Goal: Task Accomplishment & Management: Use online tool/utility

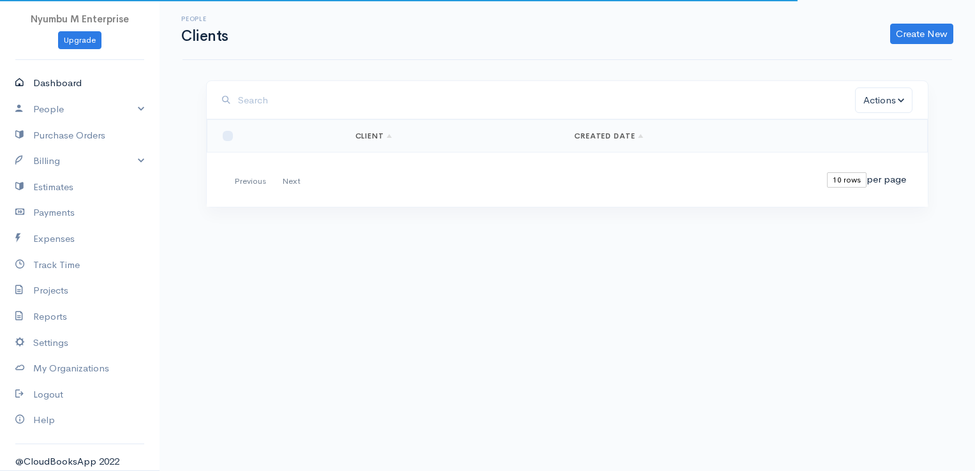
click at [56, 80] on link "Dashboard" at bounding box center [80, 83] width 160 height 26
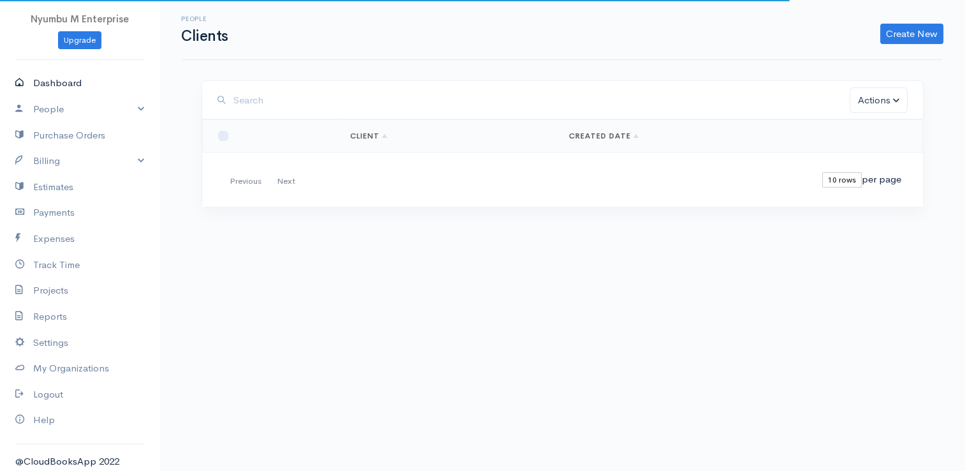
select select "365"
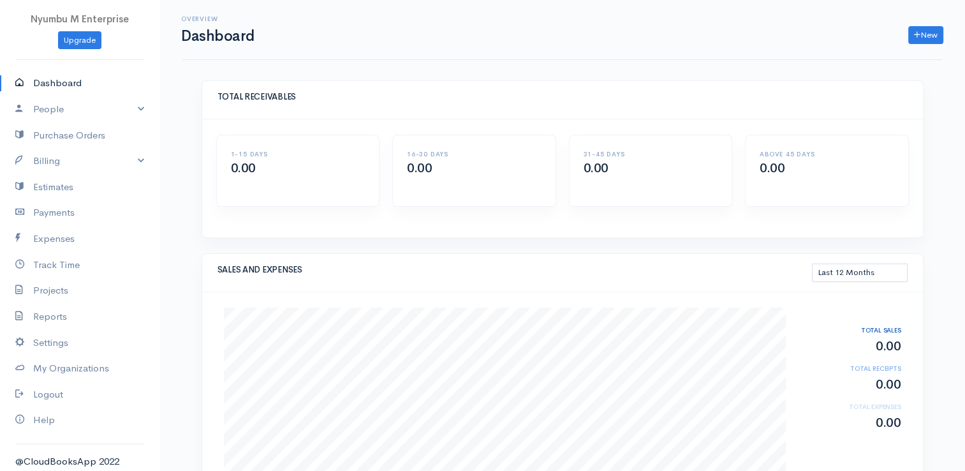
click at [819, 65] on div "Overview Dashboard New Invoice Client Quote Project Invoices Quotes Clients Exp…" at bounding box center [563, 446] width 806 height 893
click at [916, 31] on icon at bounding box center [917, 35] width 6 height 9
click at [886, 58] on link "Invoice" at bounding box center [894, 61] width 101 height 22
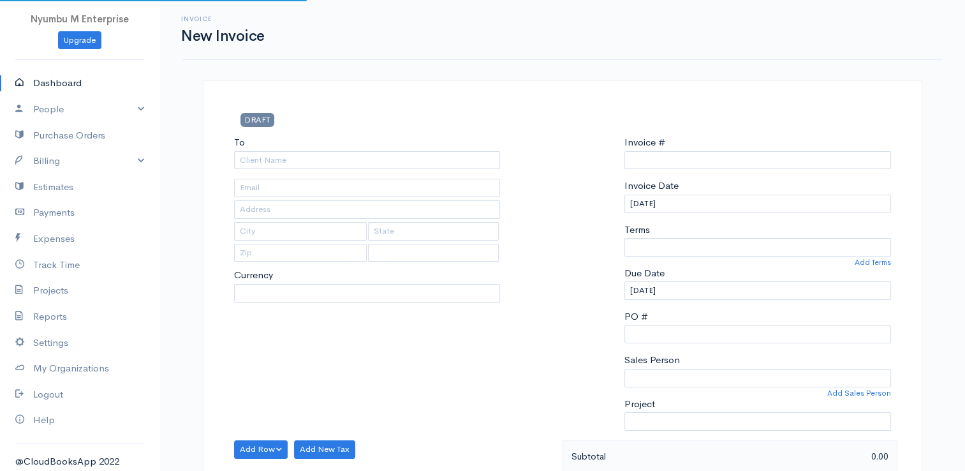
select select "[GEOGRAPHIC_DATA]"
select select "ZMW"
type input "INV0000001"
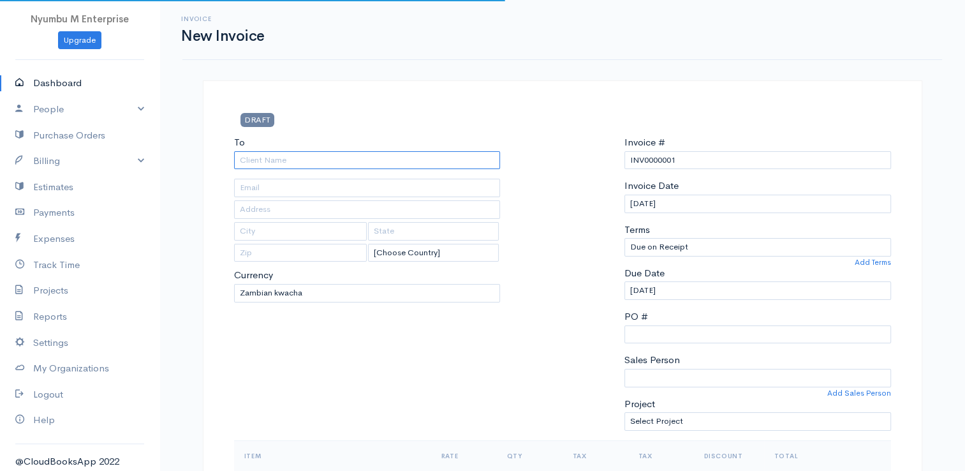
click at [258, 160] on input "To" at bounding box center [367, 160] width 267 height 19
type input "Orion Creatives"
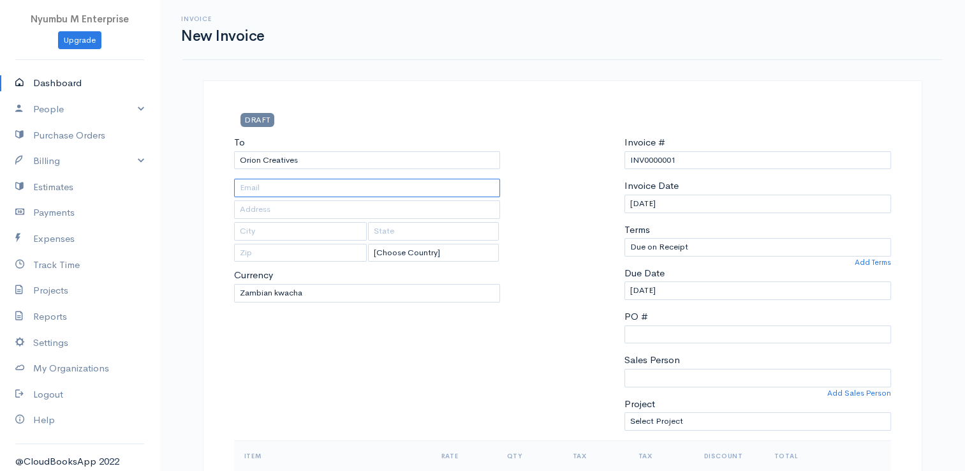
click at [246, 192] on input "text" at bounding box center [367, 188] width 267 height 19
type input "[EMAIL_ADDRESS][DOMAIN_NAME]"
click at [286, 213] on input "text" at bounding box center [367, 209] width 267 height 19
type input "[GEOGRAPHIC_DATA]"
click at [258, 235] on input "text" at bounding box center [300, 231] width 133 height 19
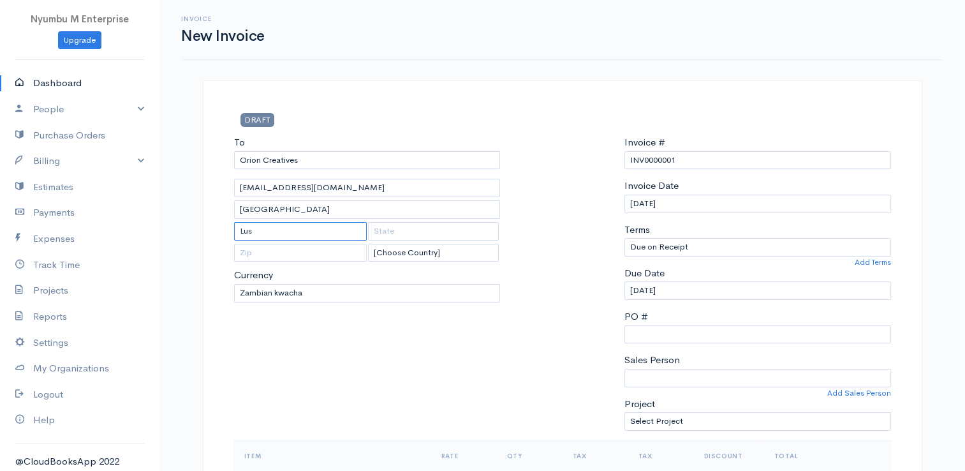
type input "Lusaka"
click at [260, 253] on input "text" at bounding box center [300, 253] width 133 height 19
click at [696, 159] on input "INV0000001" at bounding box center [758, 160] width 267 height 19
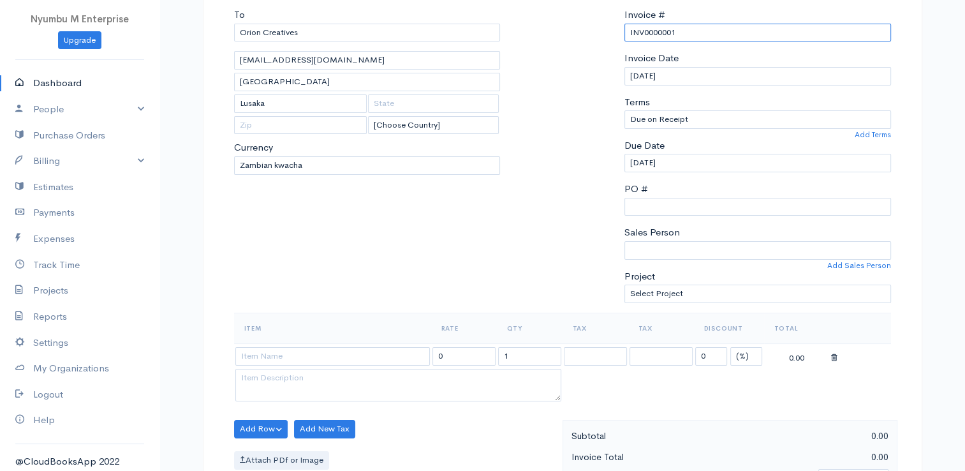
scroll to position [191, 0]
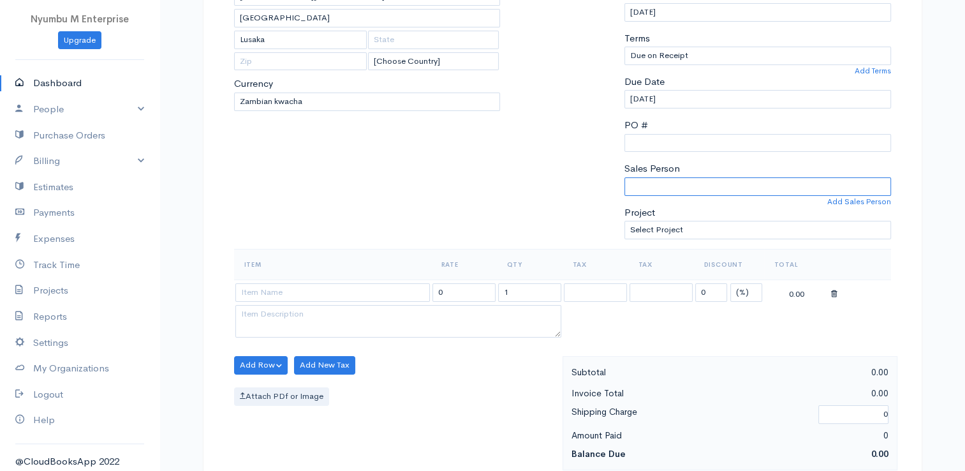
click at [662, 182] on select "Sales Person" at bounding box center [758, 186] width 267 height 19
click at [656, 184] on select "Sales Person" at bounding box center [758, 186] width 267 height 19
click at [652, 181] on select "Sales Person" at bounding box center [758, 186] width 267 height 19
click at [651, 181] on select "Sales Person" at bounding box center [758, 186] width 267 height 19
click at [855, 199] on link "Add Sales Person" at bounding box center [860, 201] width 64 height 11
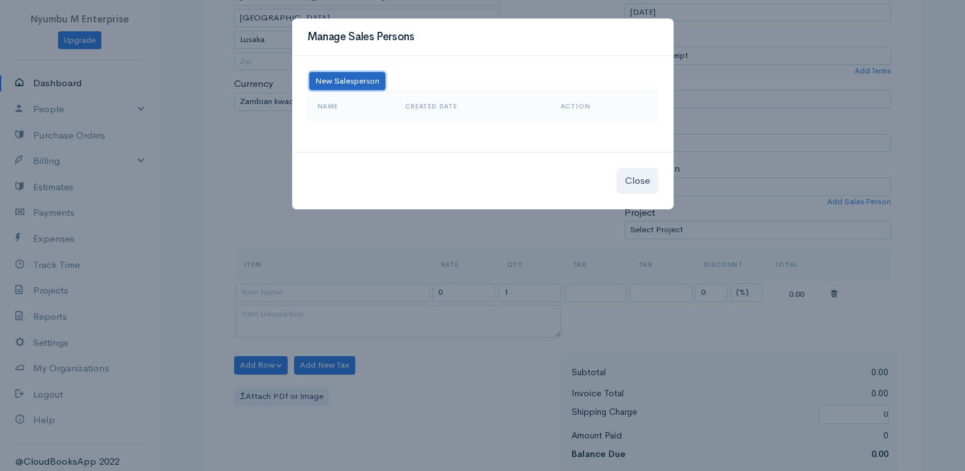
click at [347, 82] on button "New Salesperson" at bounding box center [347, 81] width 76 height 19
click at [371, 86] on input at bounding box center [399, 81] width 128 height 19
type input "Mubita Mbandu"
type input "99999"
click at [482, 82] on button "Save" at bounding box center [479, 81] width 29 height 19
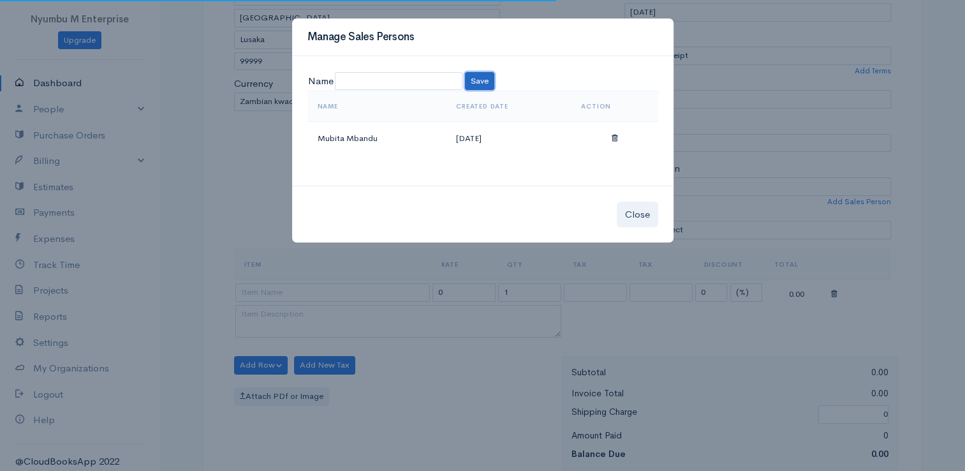
select select "Mubita Mbandu"
click at [357, 138] on link "Mubita Mbandu" at bounding box center [348, 138] width 60 height 11
click at [631, 213] on button "Close" at bounding box center [637, 215] width 41 height 26
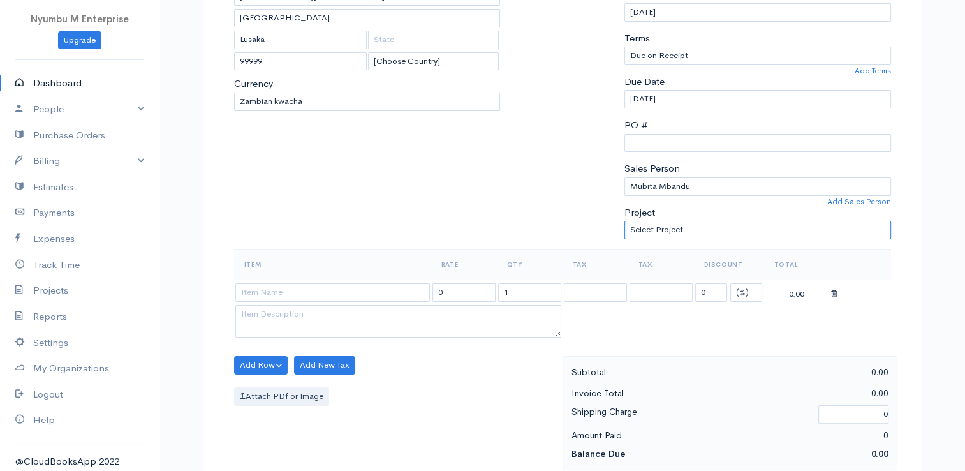
click at [679, 223] on select "Select Project" at bounding box center [758, 230] width 267 height 19
click at [625, 221] on select "Select Project" at bounding box center [758, 230] width 267 height 19
click at [536, 208] on div at bounding box center [563, 96] width 112 height 305
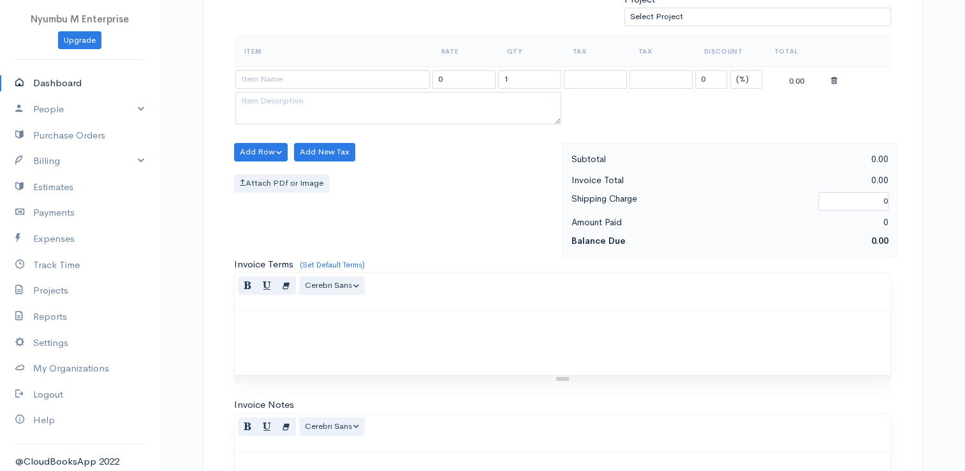
scroll to position [383, 0]
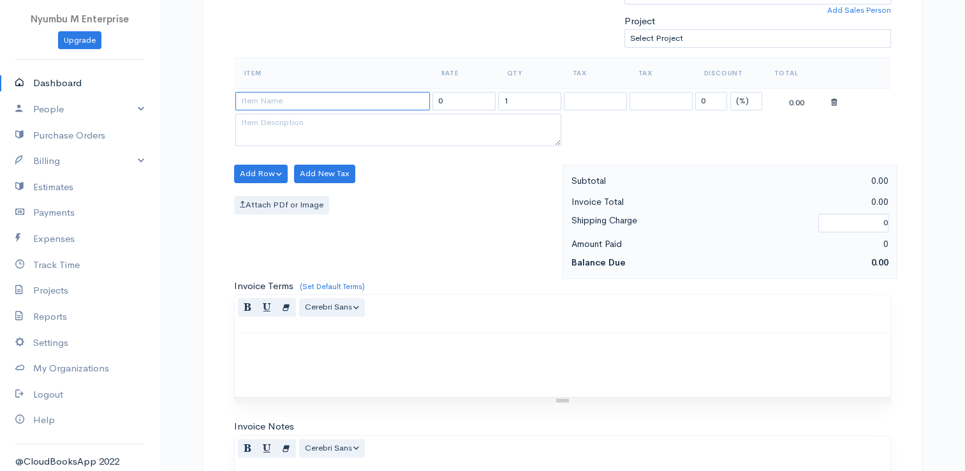
click at [343, 98] on input at bounding box center [332, 101] width 195 height 19
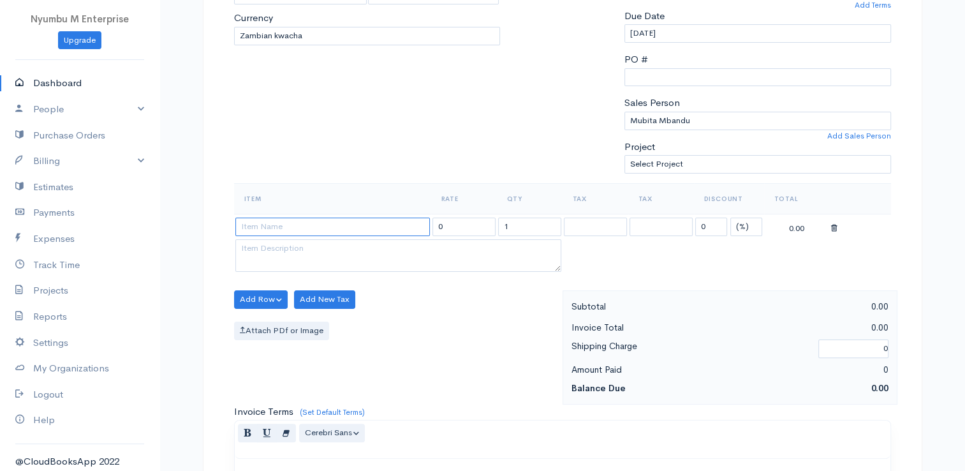
scroll to position [258, 0]
type input "V"
type input "Sticker paper"
click at [516, 225] on input "1" at bounding box center [529, 226] width 63 height 19
type input "2"
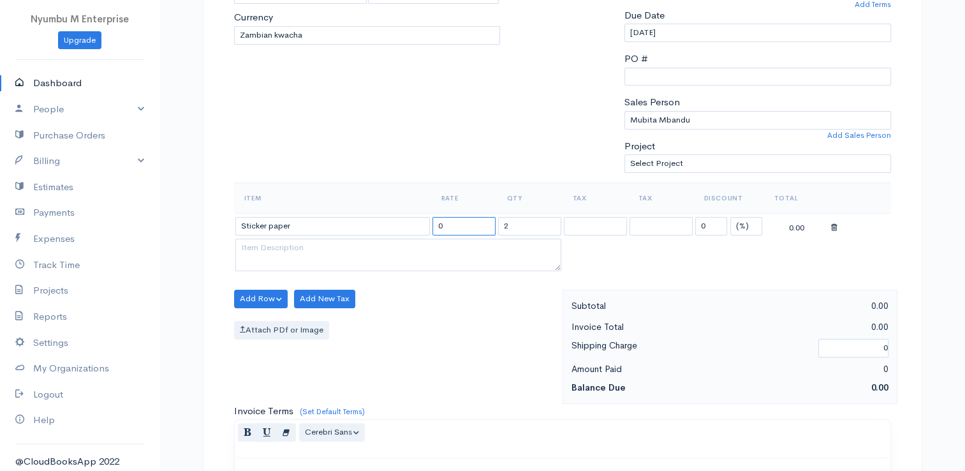
click at [470, 221] on input "0" at bounding box center [464, 226] width 63 height 19
type input "2350"
click at [718, 251] on table "Item Rate Qty Tax Tax Discount Total Sticker paper 2350 2 0 (%) Flat 4700.00" at bounding box center [562, 228] width 657 height 92
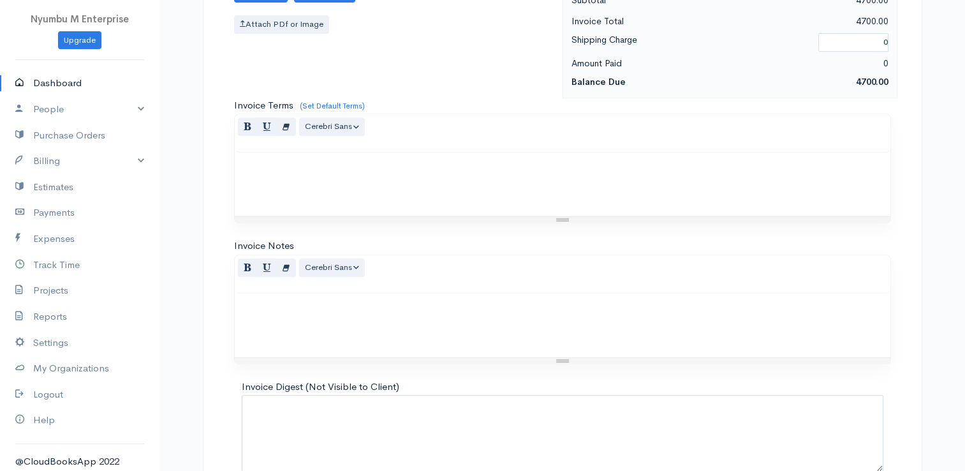
scroll to position [627, 0]
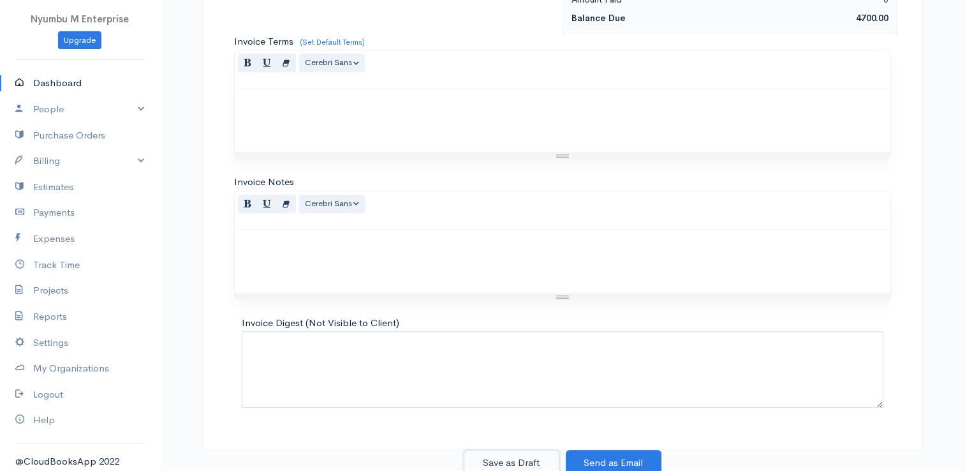
click at [510, 456] on button "Save as Draft" at bounding box center [512, 463] width 96 height 26
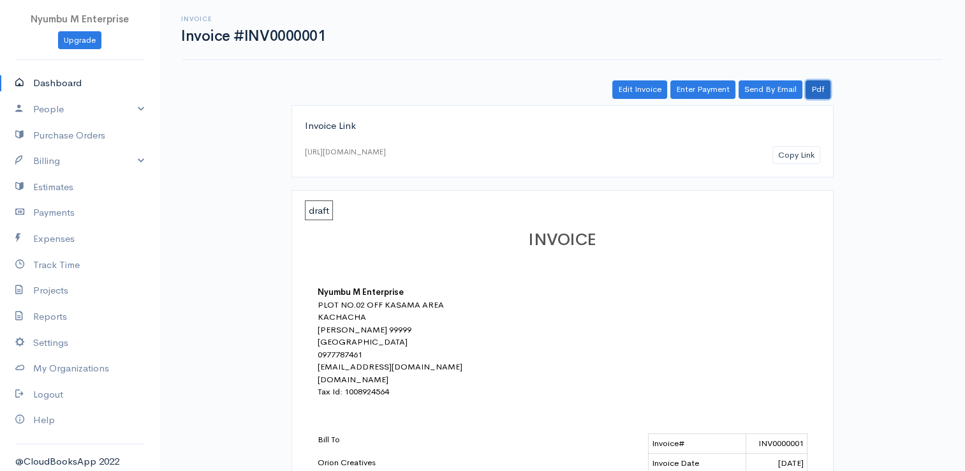
click at [820, 87] on link "Pdf" at bounding box center [818, 89] width 25 height 19
click at [772, 86] on link "Send By Email" at bounding box center [771, 89] width 64 height 19
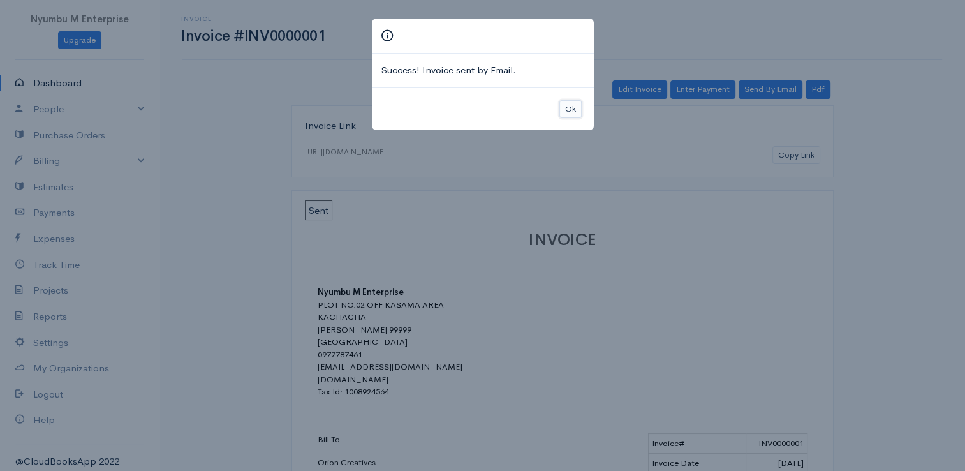
click at [563, 105] on button "Ok" at bounding box center [571, 109] width 22 height 19
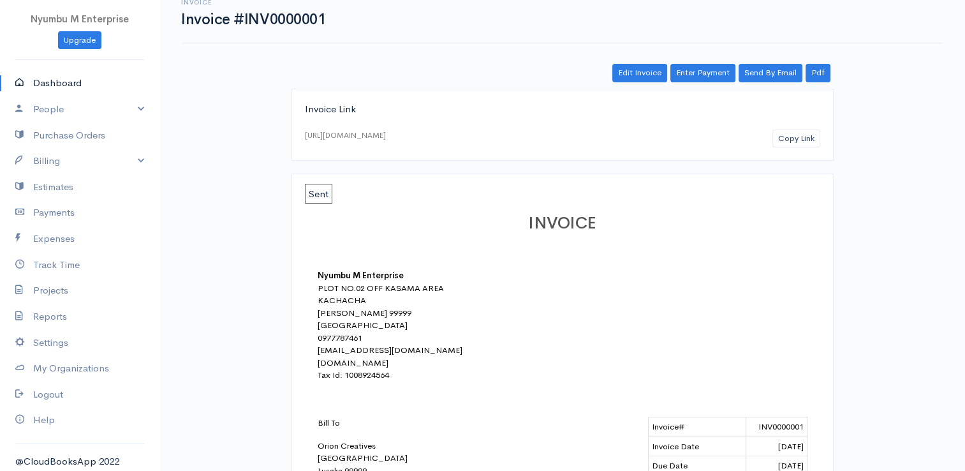
scroll to position [128, 0]
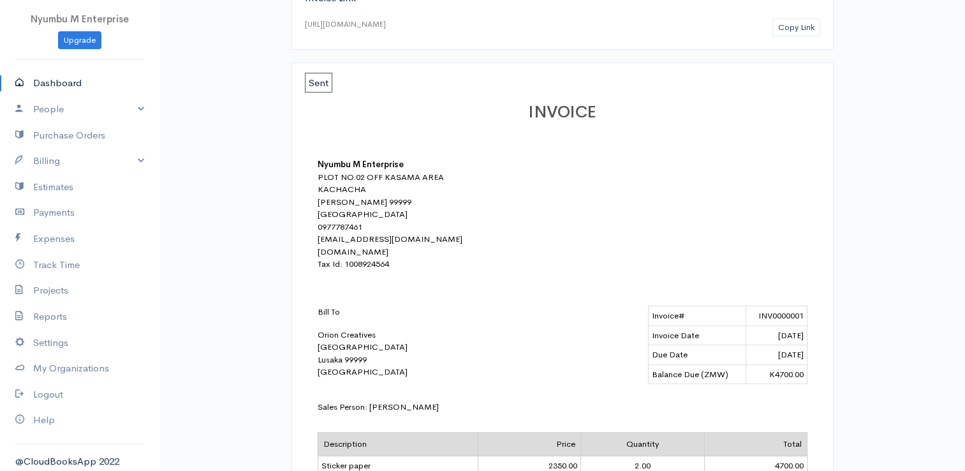
click at [56, 78] on link "Dashboard" at bounding box center [80, 83] width 160 height 26
select select "365"
